Goal: Check status: Check status

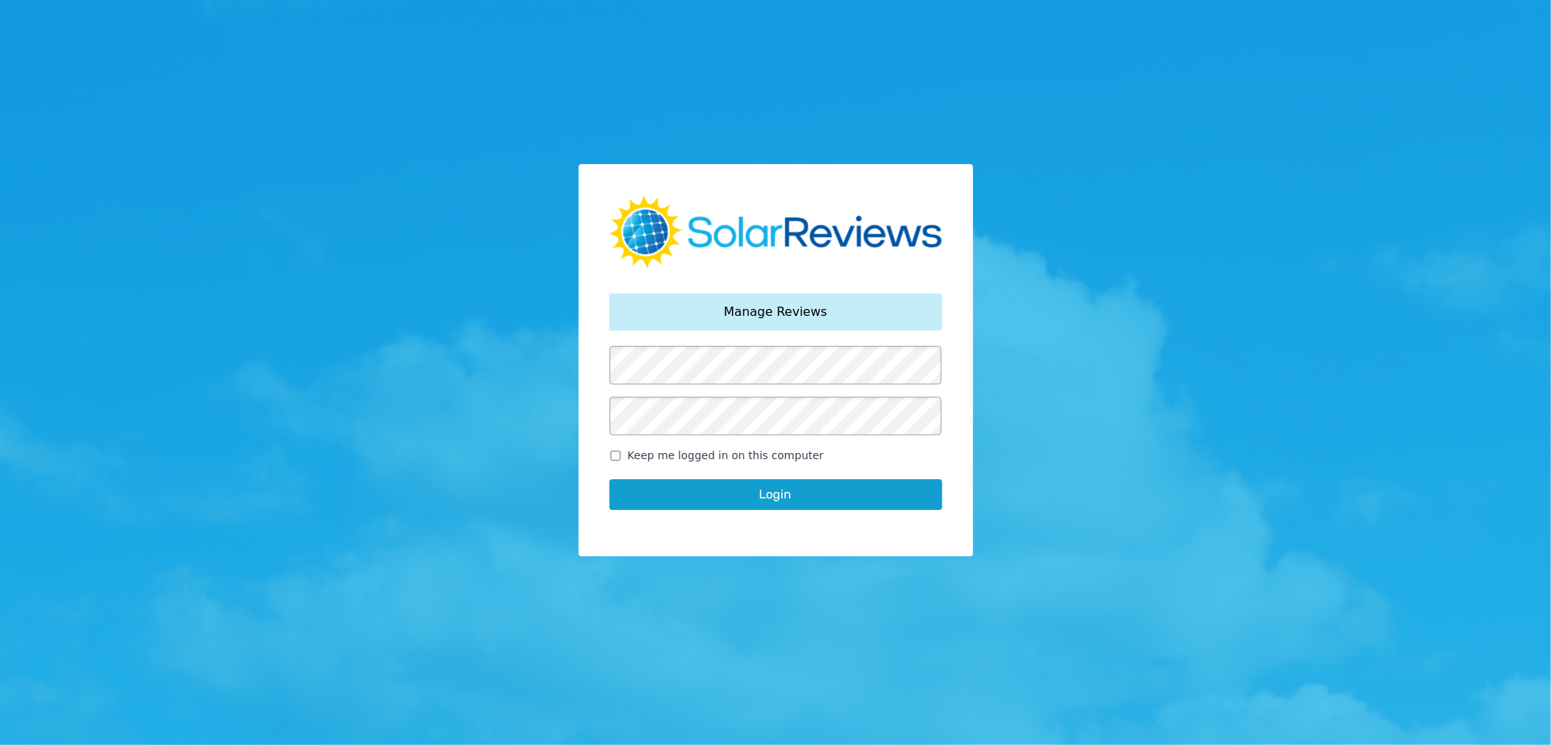
click at [610, 479] on button "Login" at bounding box center [776, 494] width 333 height 31
click at [849, 504] on button "Login" at bounding box center [776, 494] width 333 height 31
click at [870, 499] on button "Login" at bounding box center [776, 494] width 333 height 31
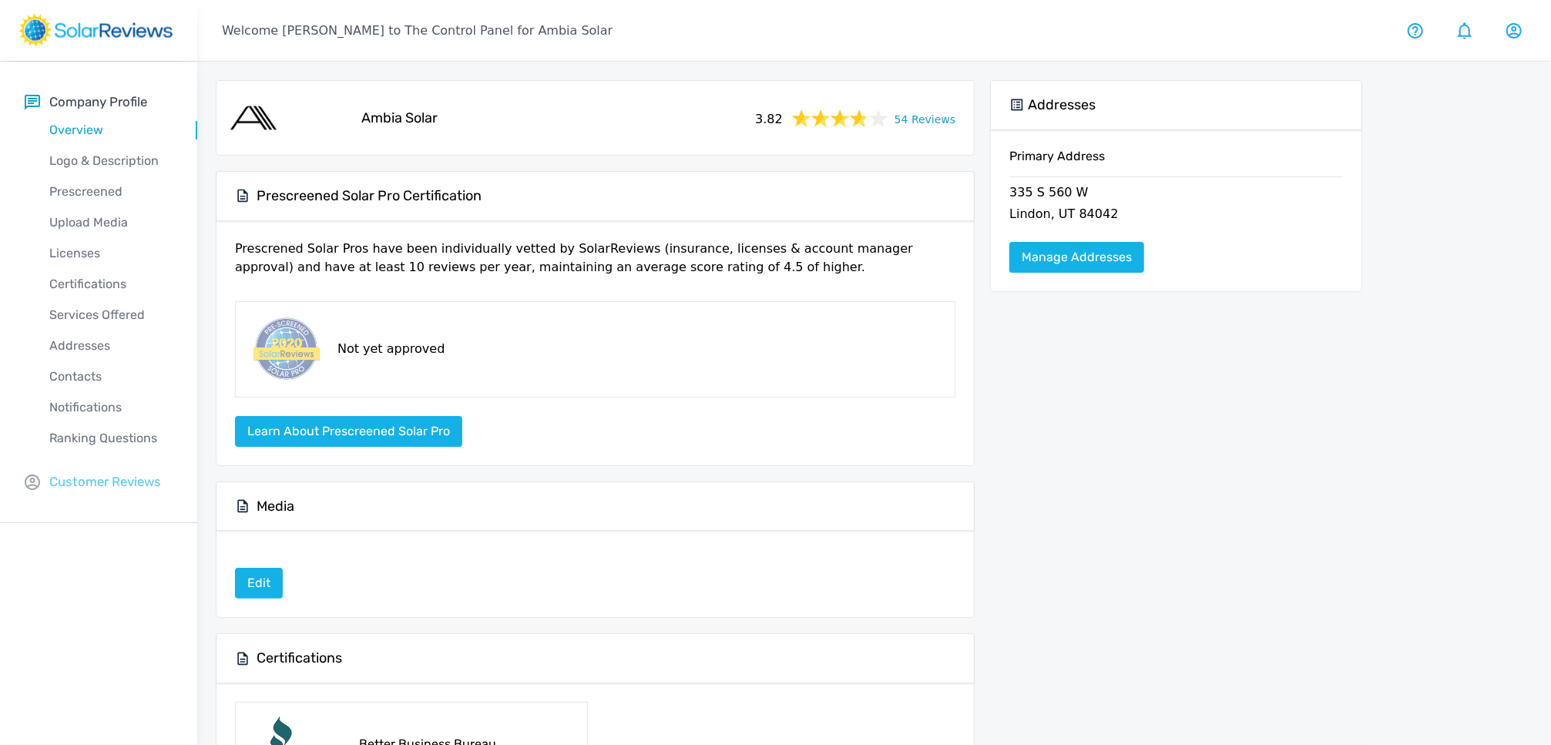
click at [99, 483] on p "Customer Reviews" at bounding box center [105, 481] width 112 height 19
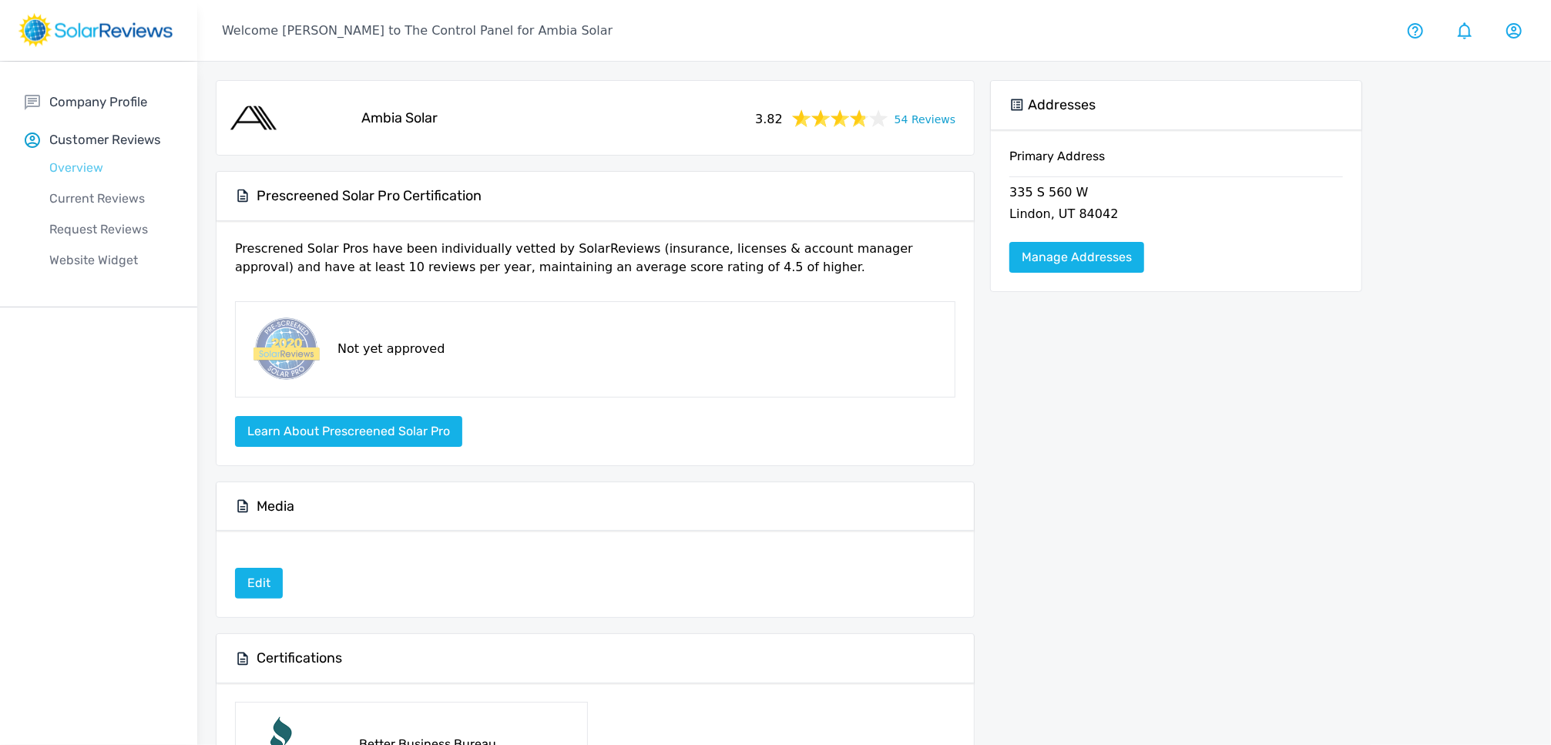
click at [93, 173] on p "Overview" at bounding box center [111, 168] width 173 height 18
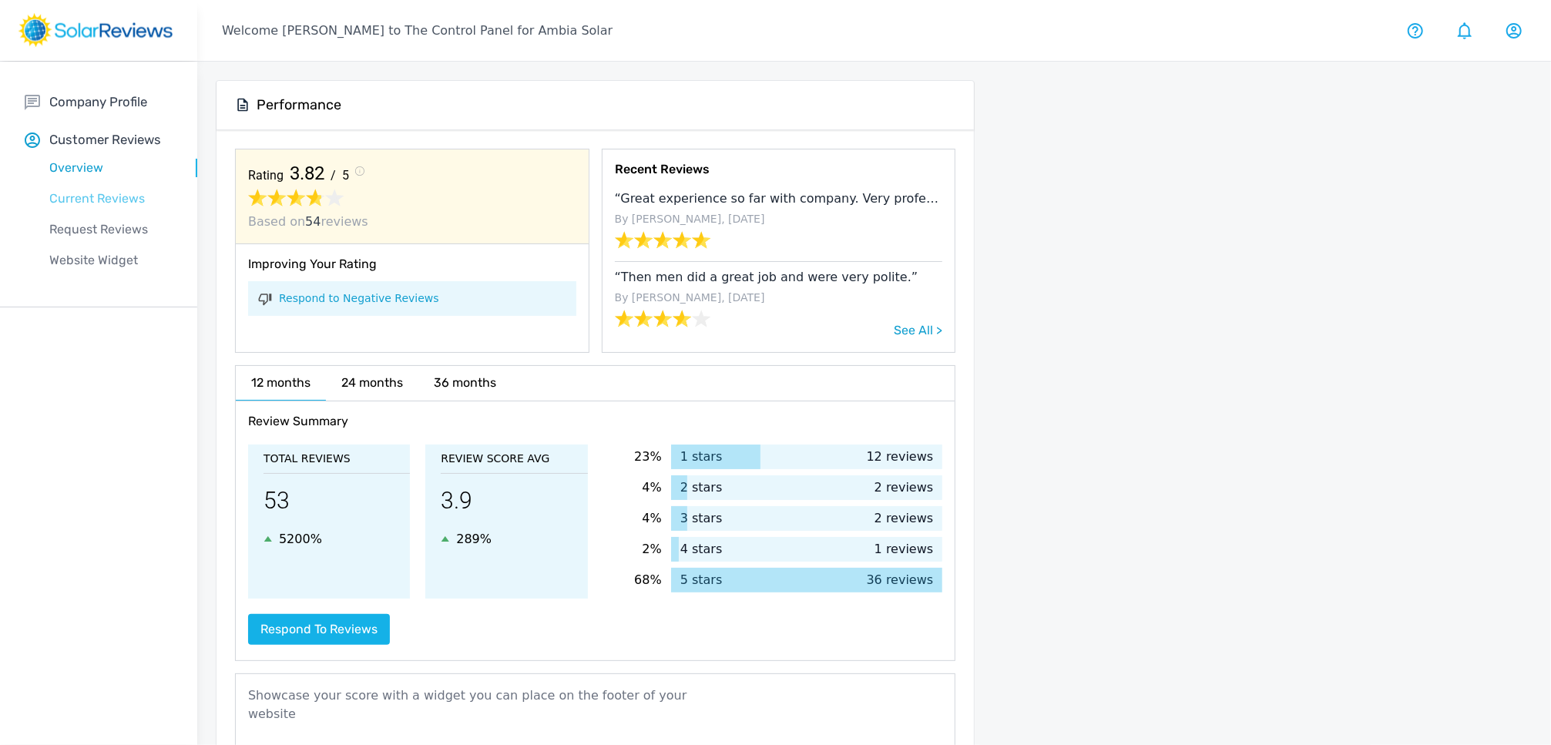
click at [102, 194] on p "Current Reviews" at bounding box center [111, 199] width 173 height 18
